Goal: Task Accomplishment & Management: Understand process/instructions

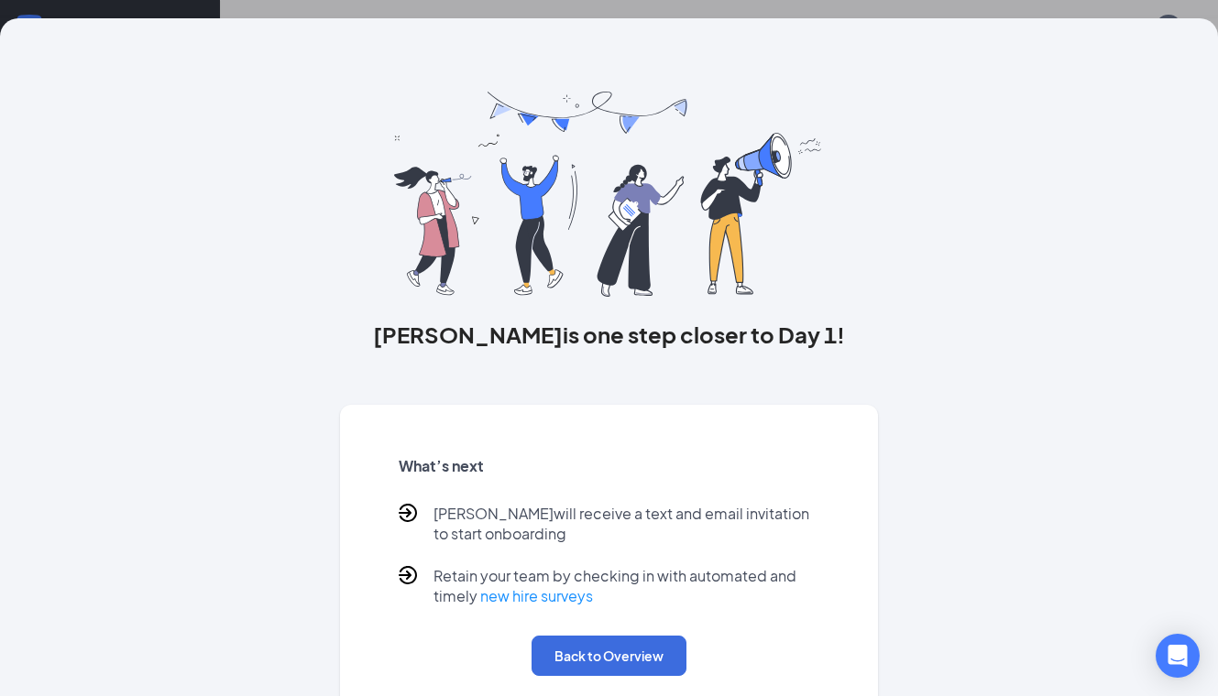
scroll to position [82, 0]
click at [643, 657] on button "Back to Overview" at bounding box center [608, 656] width 155 height 40
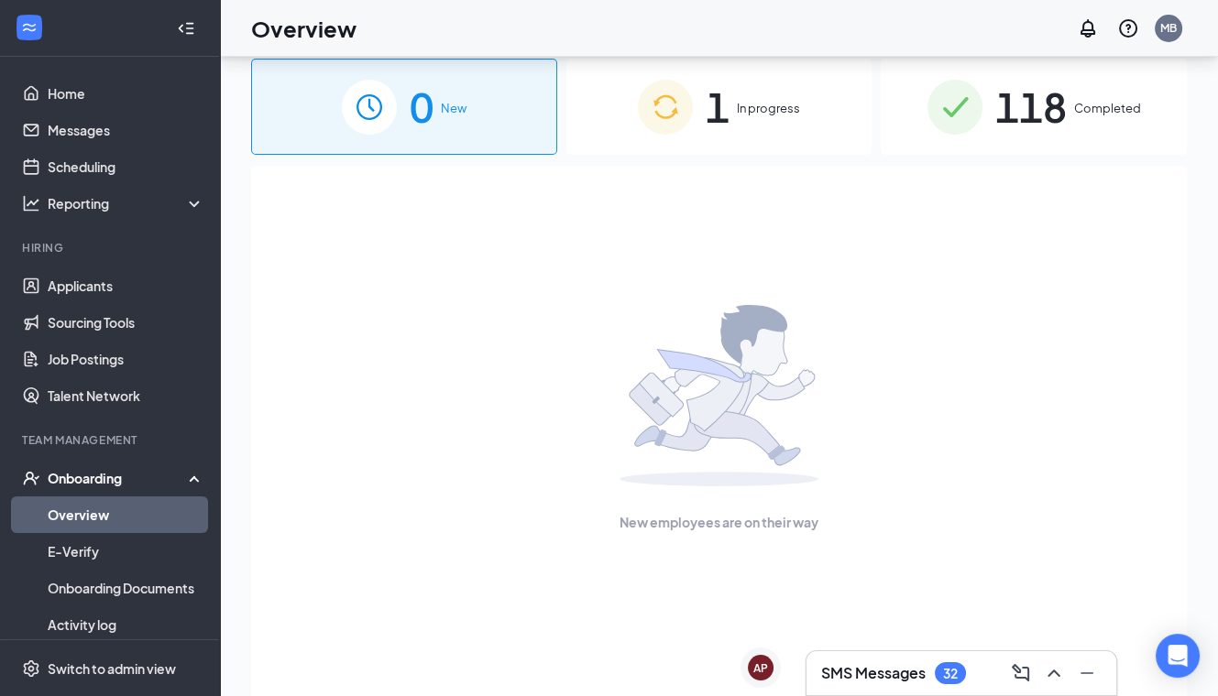
scroll to position [0, 0]
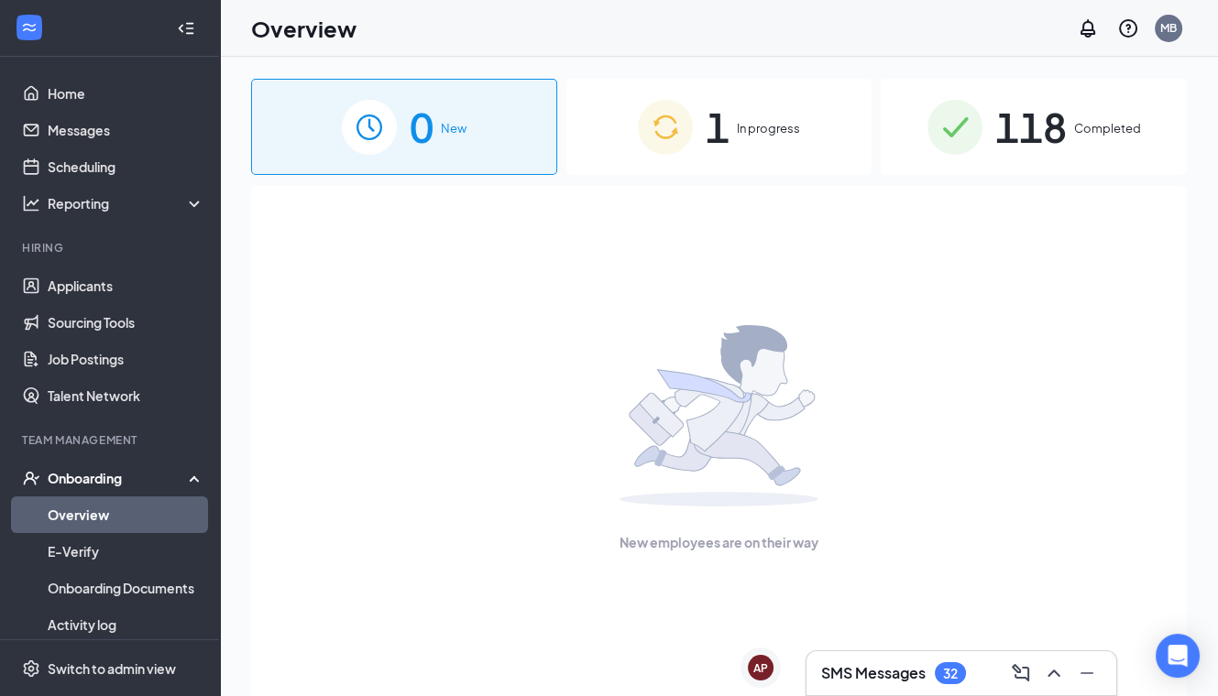
click at [765, 126] on span "In progress" at bounding box center [768, 128] width 63 height 18
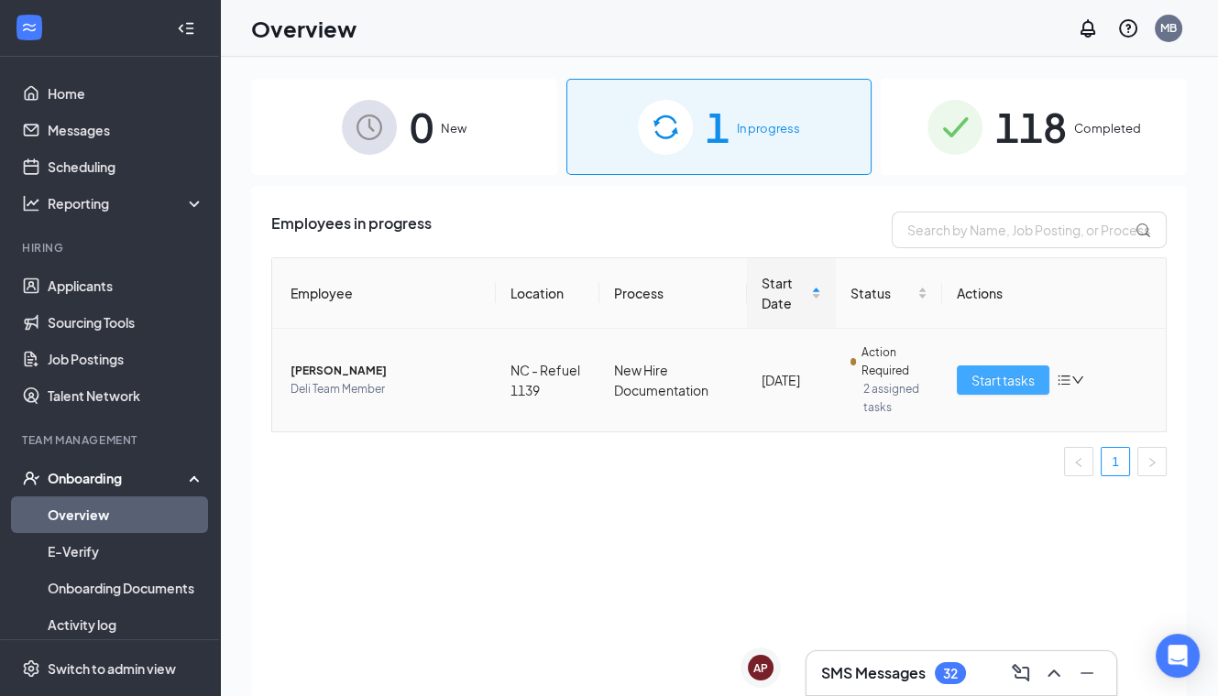
click at [1010, 373] on span "Start tasks" at bounding box center [1002, 380] width 63 height 20
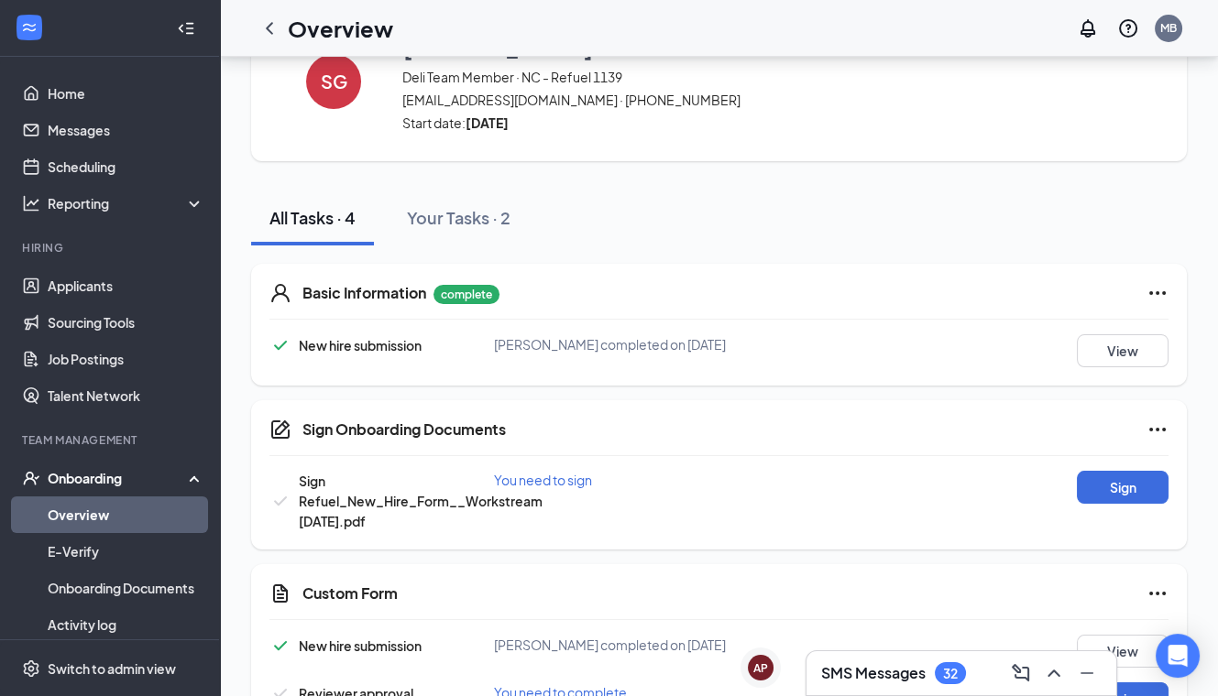
scroll to position [137, 0]
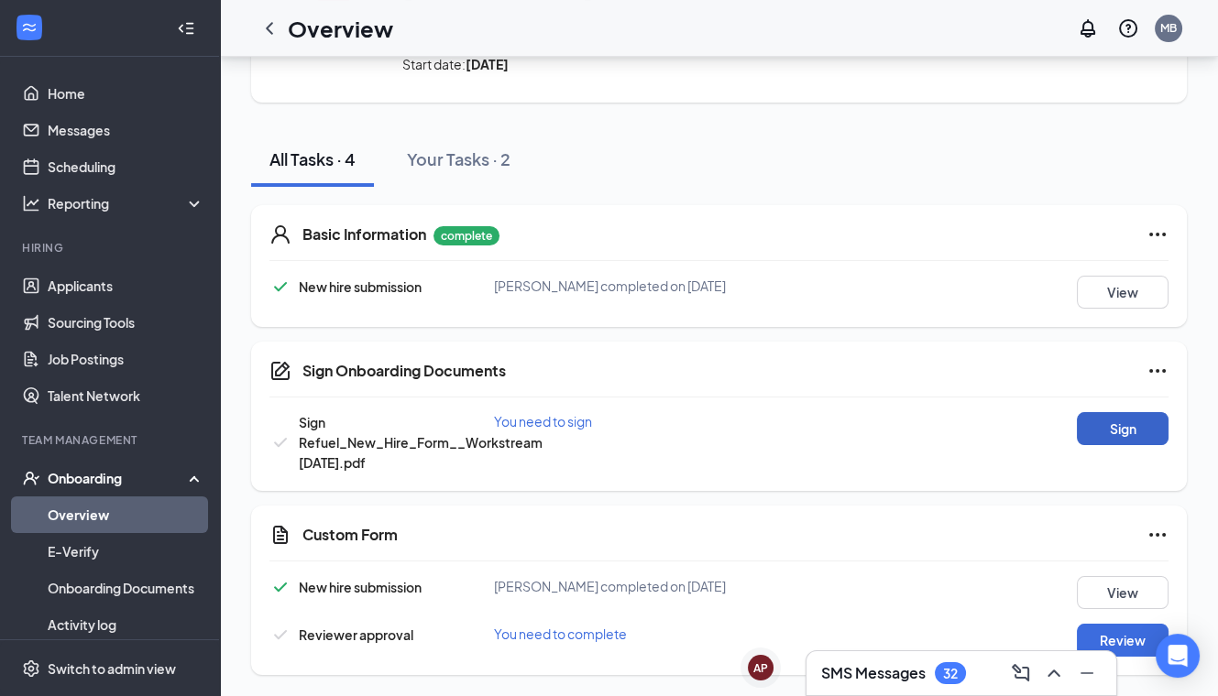
click at [1114, 426] on button "Sign" at bounding box center [1123, 428] width 92 height 33
click at [757, 330] on div "Sign Onboarding Documents [PERSON_NAME] completed on [DATE] Close Sign Refuel_N…" at bounding box center [609, 348] width 1218 height 696
click at [1134, 641] on button "Review" at bounding box center [1123, 640] width 92 height 33
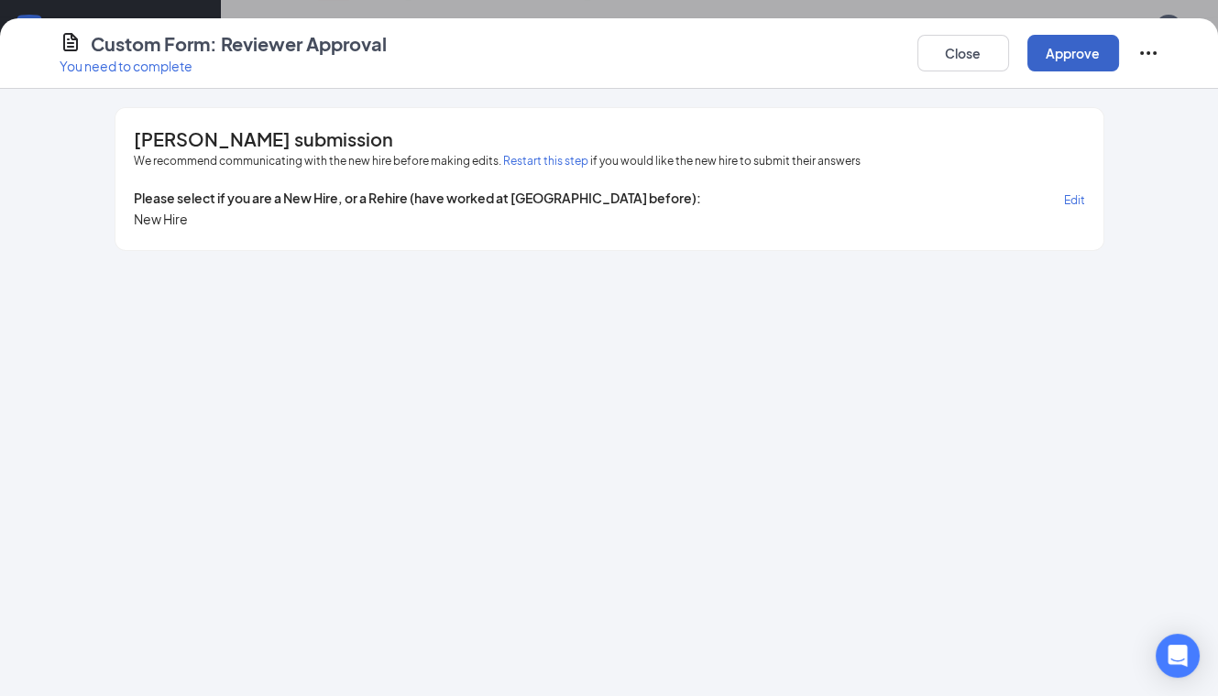
click at [1095, 49] on button "Approve" at bounding box center [1073, 53] width 92 height 37
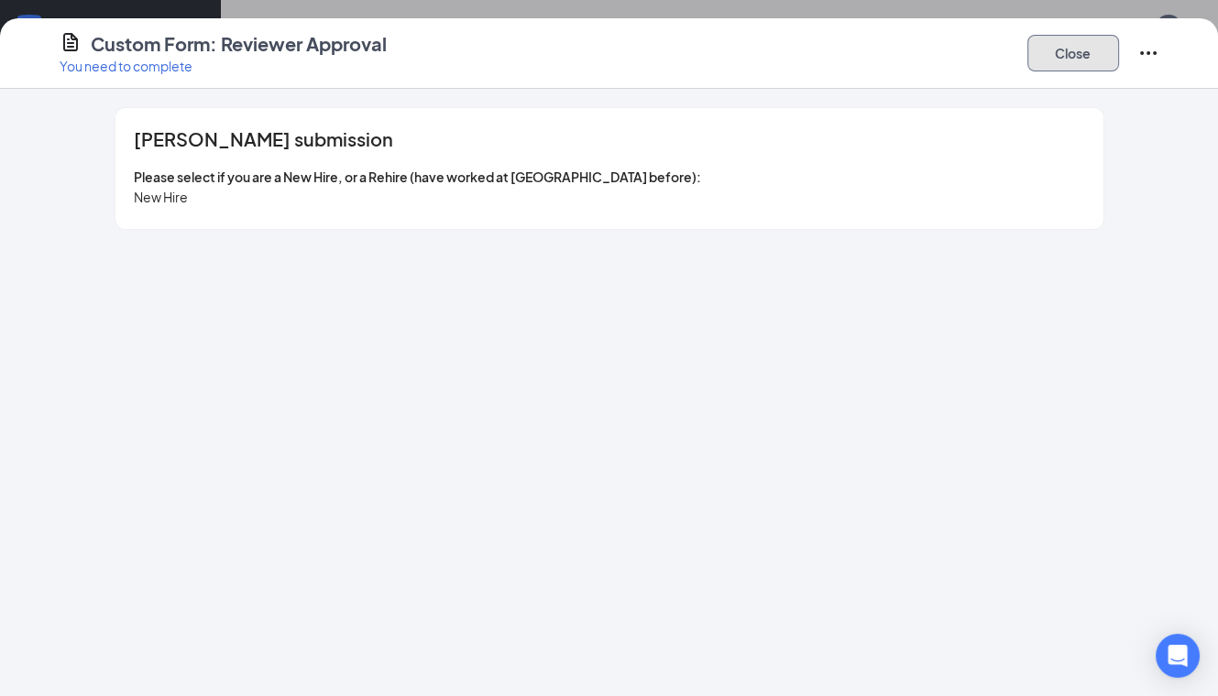
click at [1057, 43] on button "Close" at bounding box center [1073, 53] width 92 height 37
